Goal: Task Accomplishment & Management: Manage account settings

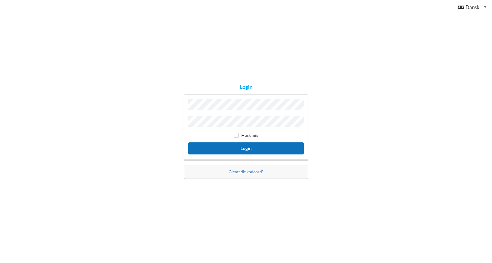
click at [252, 146] on button "Login" at bounding box center [245, 148] width 115 height 12
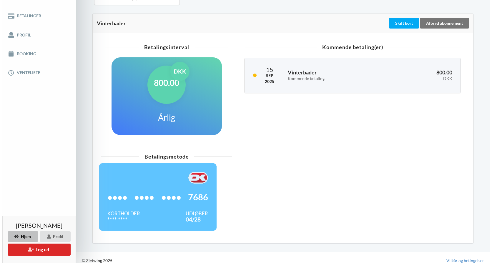
scroll to position [111, 0]
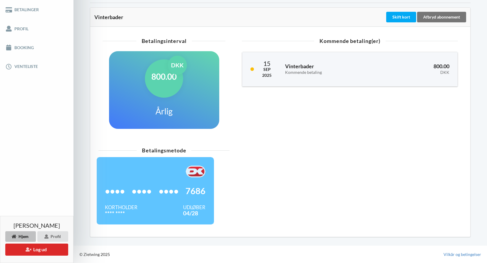
click at [163, 193] on span "••••" at bounding box center [169, 191] width 20 height 6
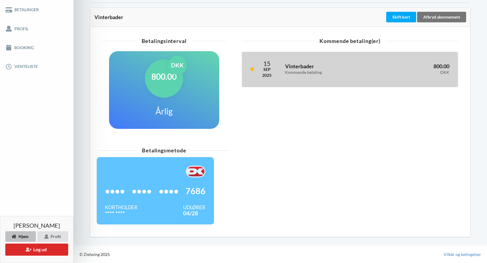
click at [303, 72] on div "Kommende betaling" at bounding box center [329, 72] width 88 height 5
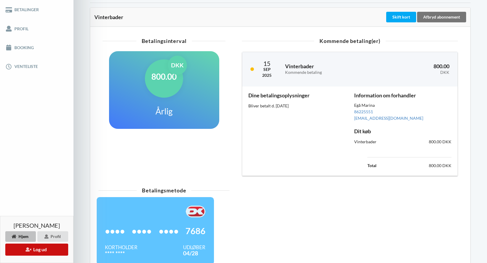
click at [31, 249] on button "Log ud" at bounding box center [36, 249] width 63 height 12
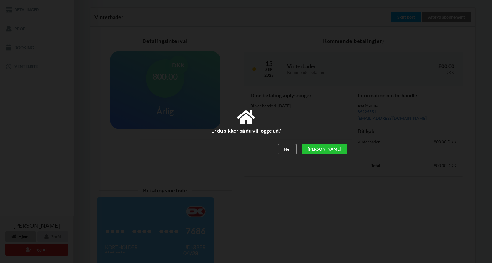
click at [336, 148] on div "[PERSON_NAME]" at bounding box center [323, 149] width 45 height 11
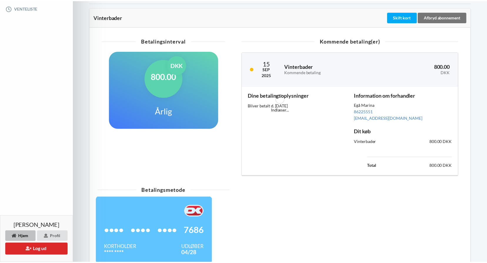
scroll to position [53, 0]
